Goal: Check status: Check status

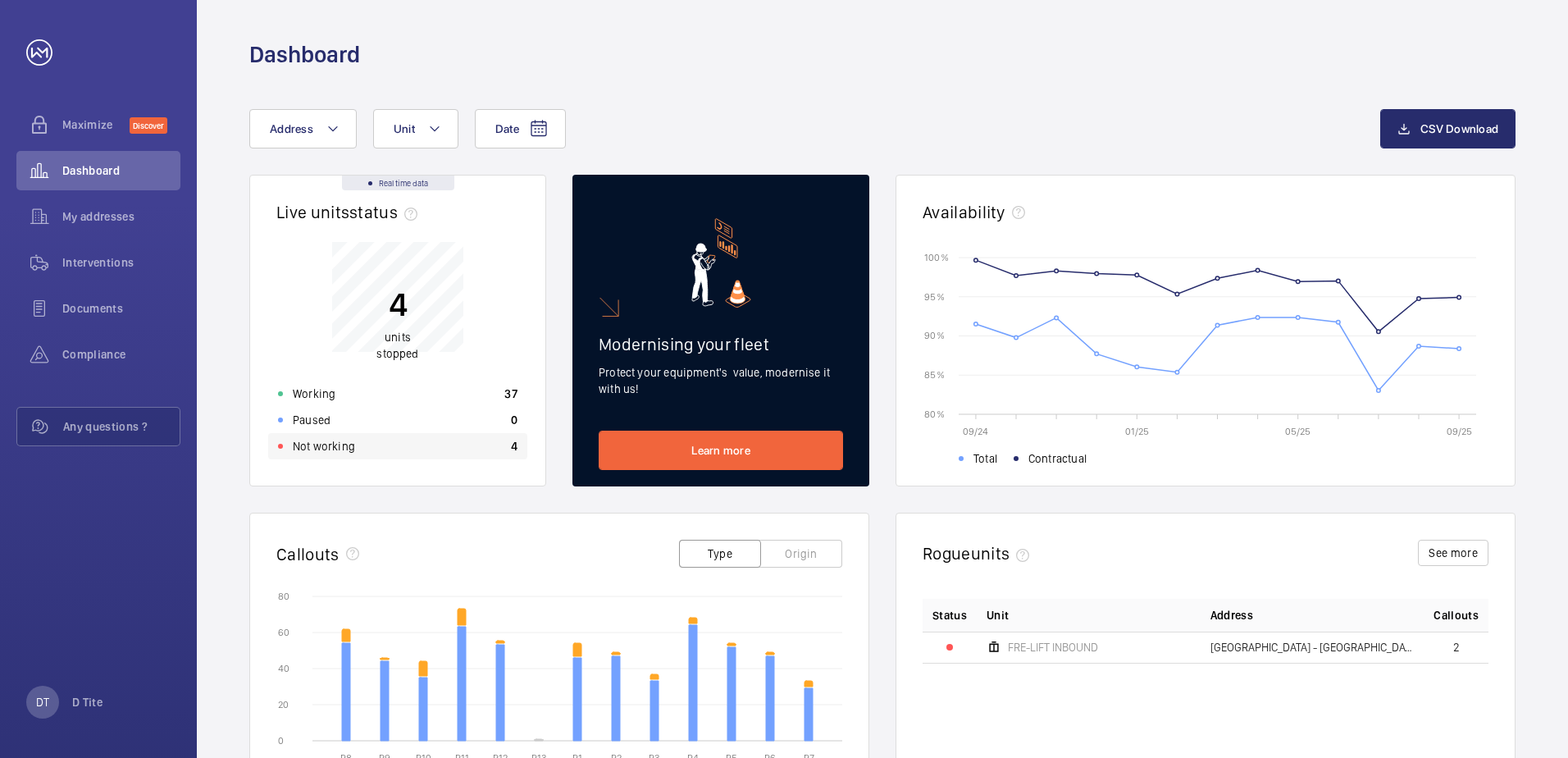
click at [379, 447] on div "Not working 4" at bounding box center [397, 445] width 259 height 26
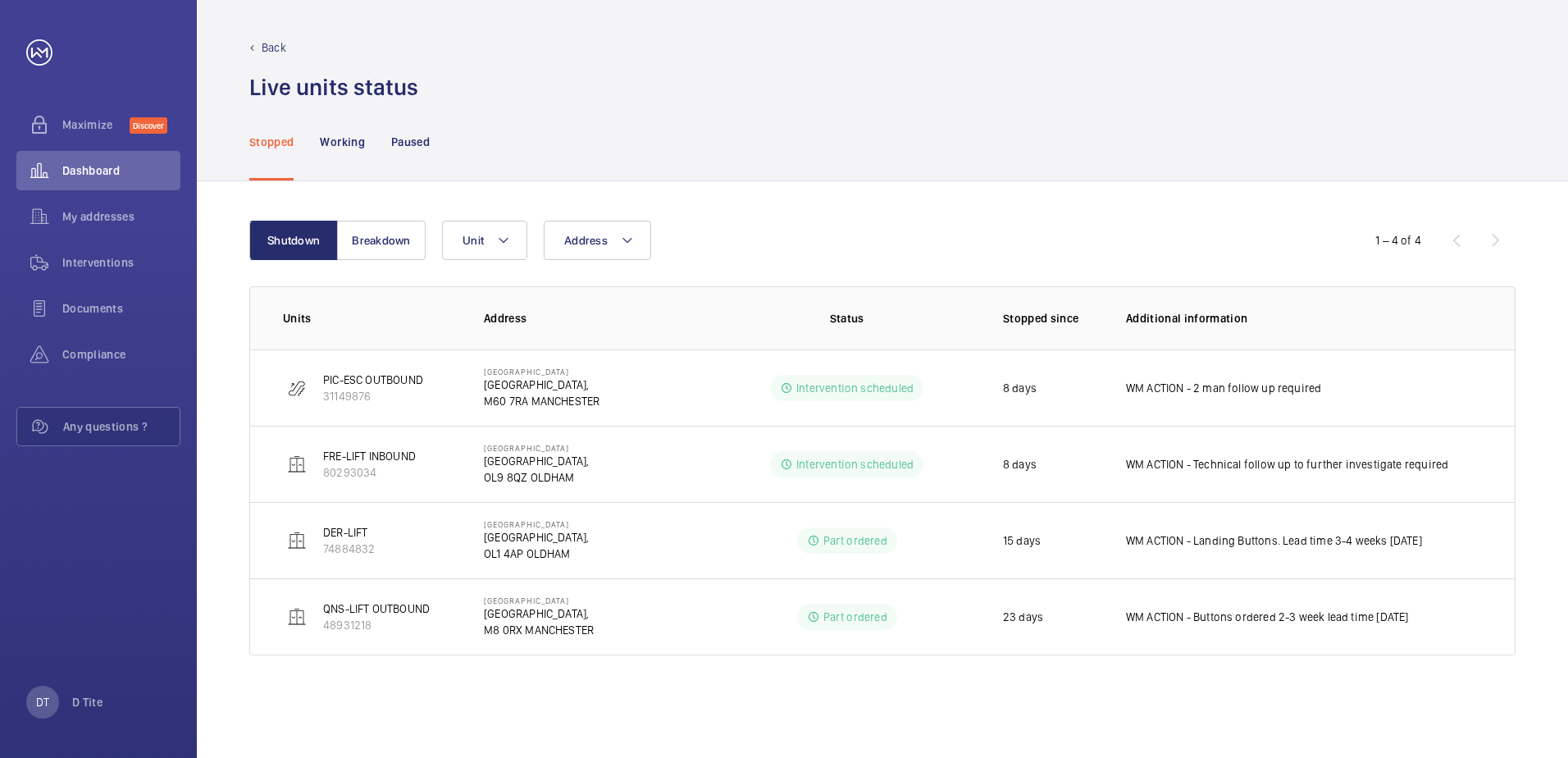
click at [917, 694] on div "Shutdown Breakdown Address Unit 1 – 4 of 4 Units Address Status Stopped since A…" at bounding box center [882, 469] width 1371 height 576
